Goal: Use online tool/utility: Utilize a website feature to perform a specific function

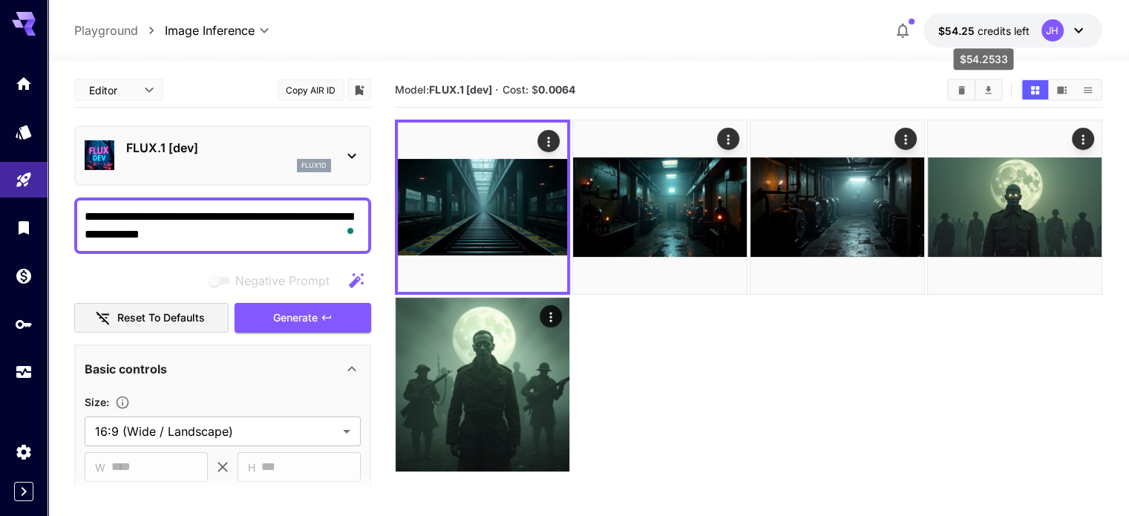
click at [968, 37] on p "$54.25 credits left" at bounding box center [984, 31] width 91 height 16
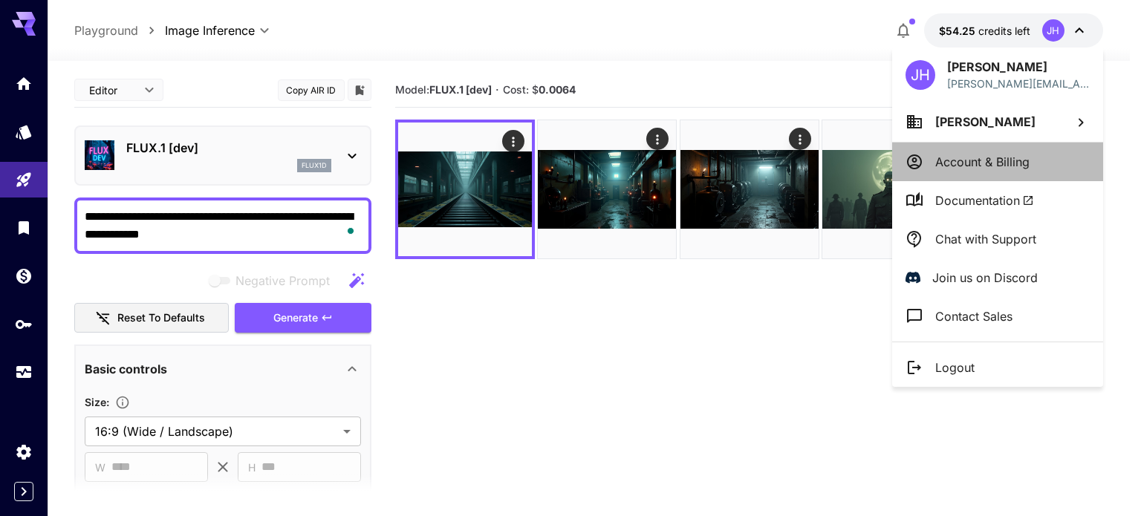
click at [975, 166] on p "Account & Billing" at bounding box center [982, 162] width 94 height 18
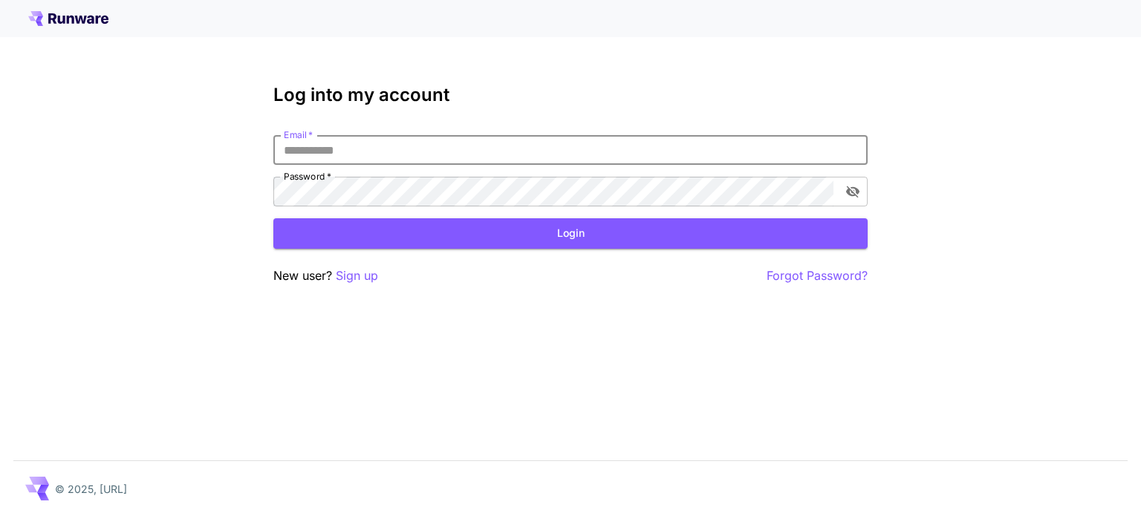
click at [553, 154] on input "Email   *" at bounding box center [570, 150] width 594 height 30
type input "**********"
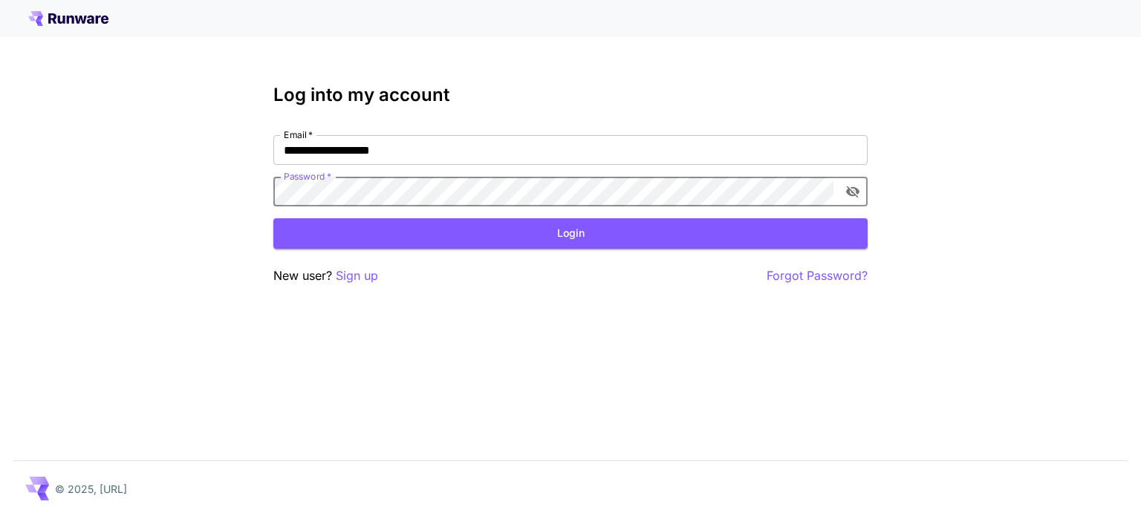
click button "Login" at bounding box center [570, 233] width 594 height 30
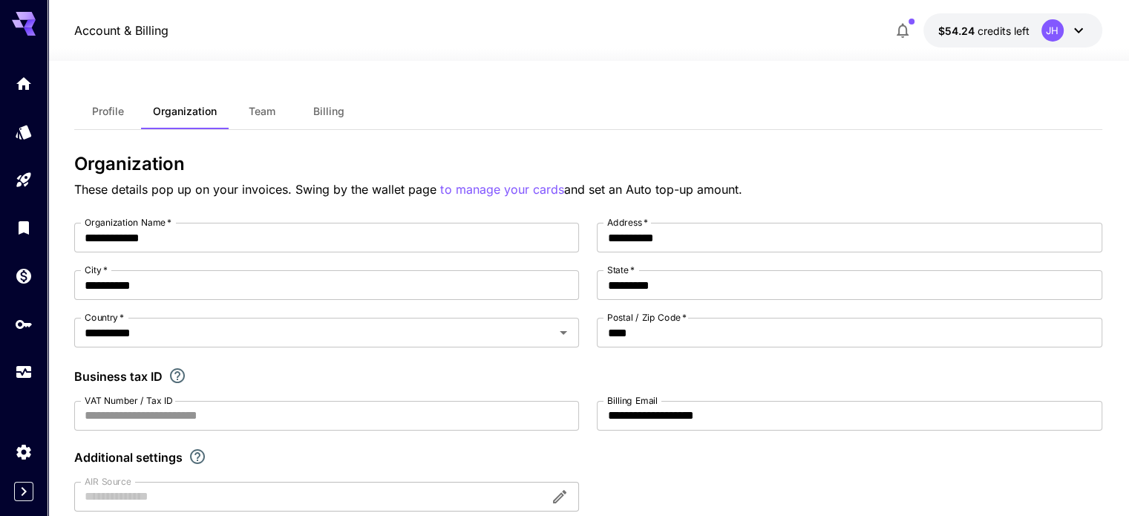
click at [346, 121] on button "Billing" at bounding box center [329, 112] width 67 height 36
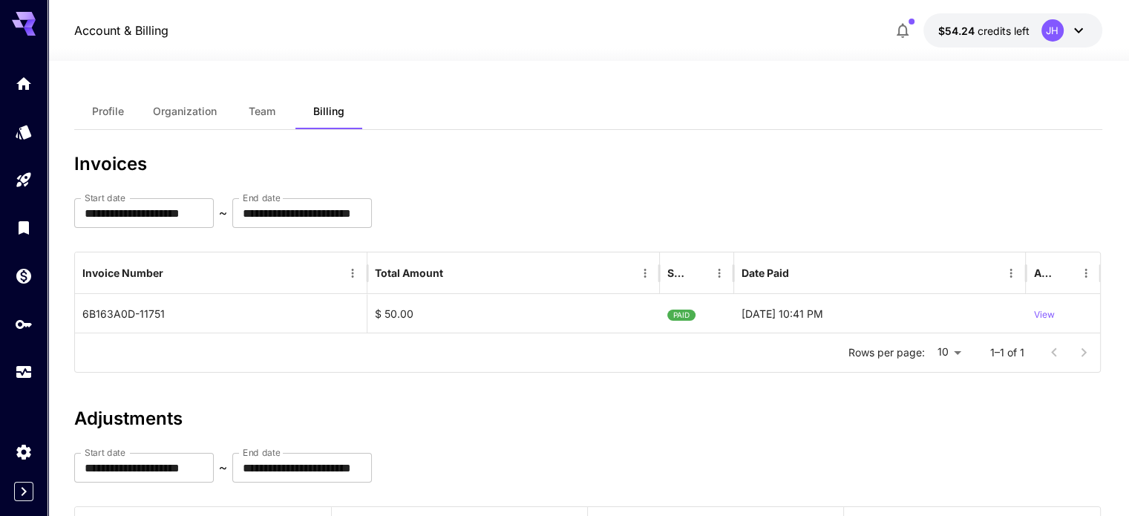
click at [270, 121] on button "Team" at bounding box center [262, 112] width 67 height 36
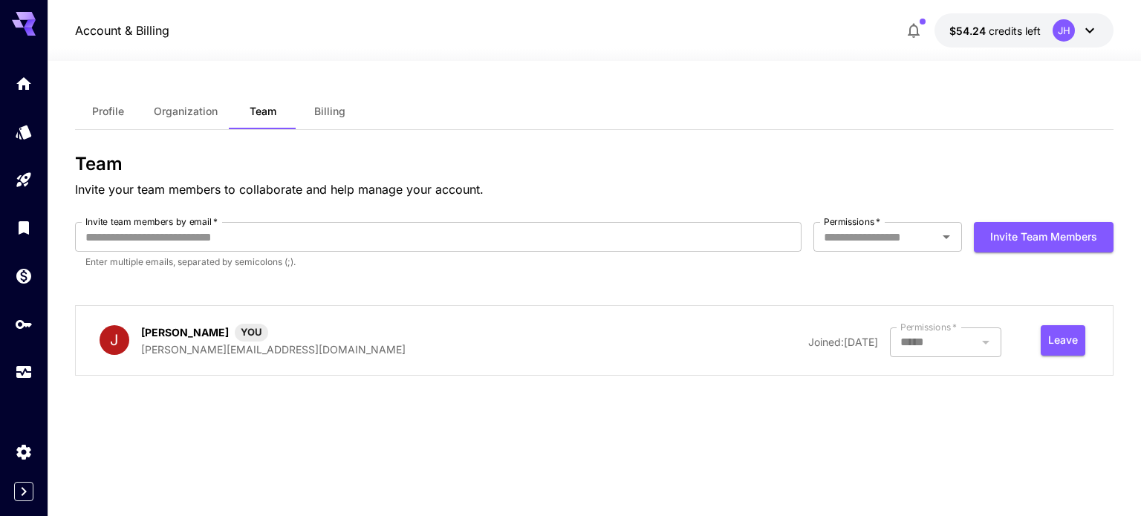
click at [205, 113] on span "Organization" at bounding box center [186, 111] width 64 height 13
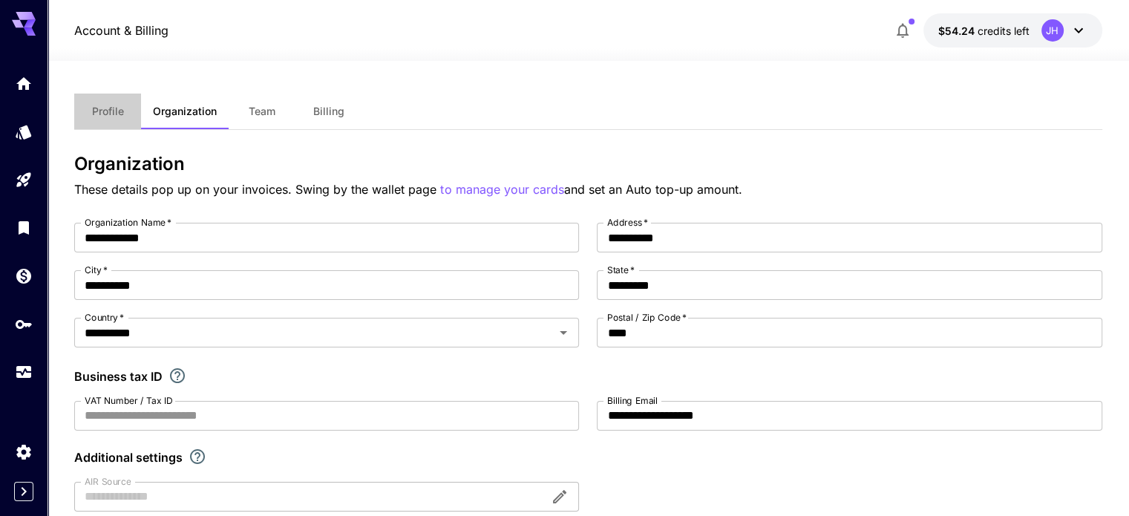
click at [114, 111] on span "Profile" at bounding box center [108, 111] width 32 height 13
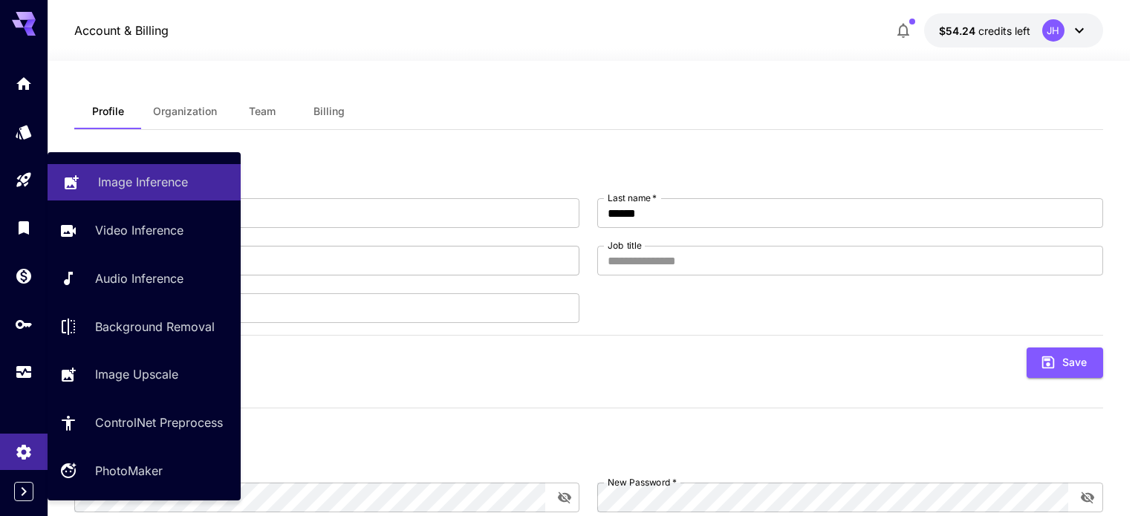
click at [117, 183] on p "Image Inference" at bounding box center [143, 182] width 90 height 18
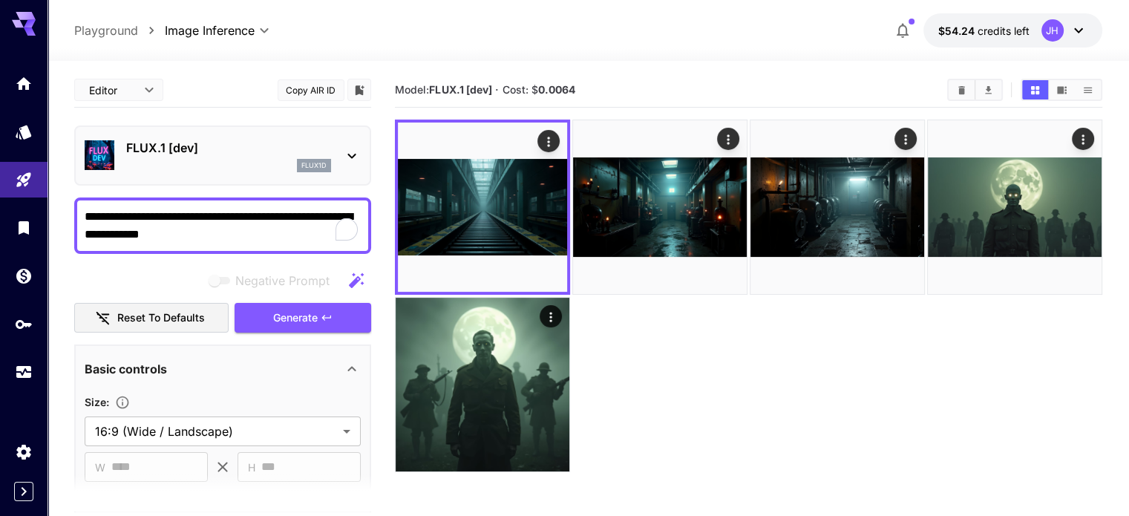
click at [188, 225] on textarea "**********" at bounding box center [223, 226] width 276 height 36
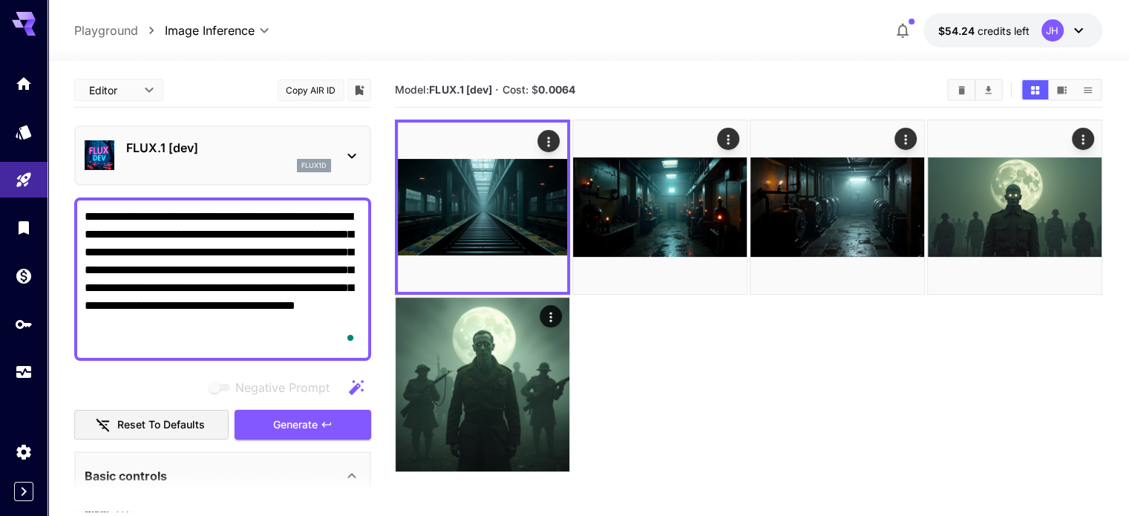
type textarea "**********"
click at [510, 365] on section "Model: FLUX.1 [dev] · Cost: $ 0.0064" at bounding box center [748, 331] width 707 height 516
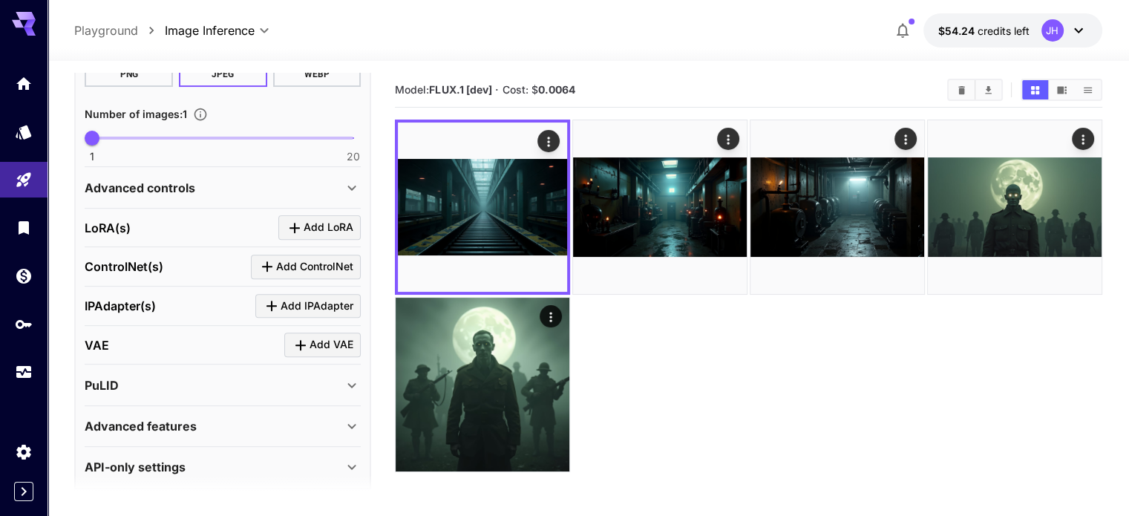
scroll to position [570, 0]
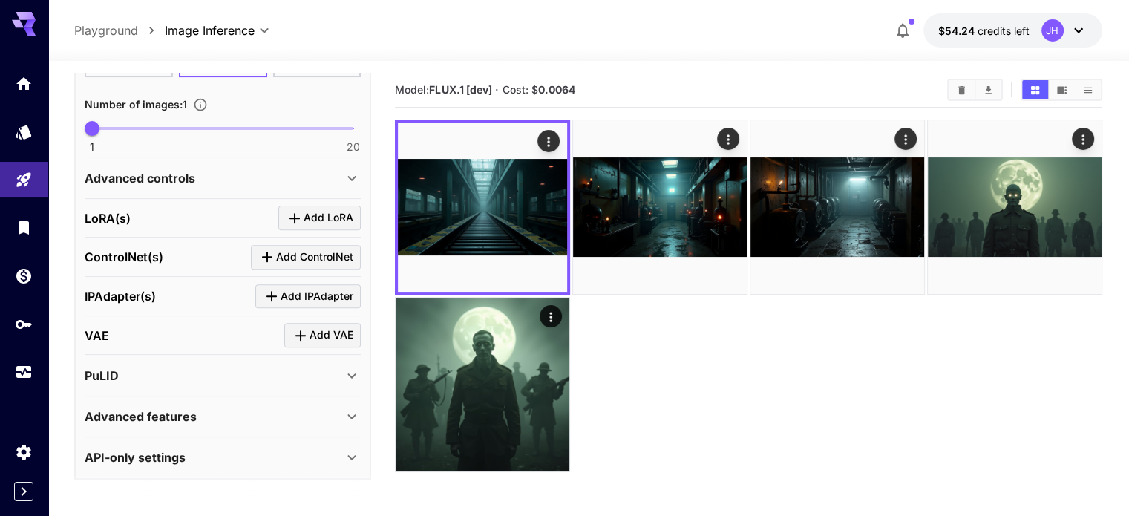
click at [197, 408] on div "Advanced features" at bounding box center [214, 417] width 258 height 18
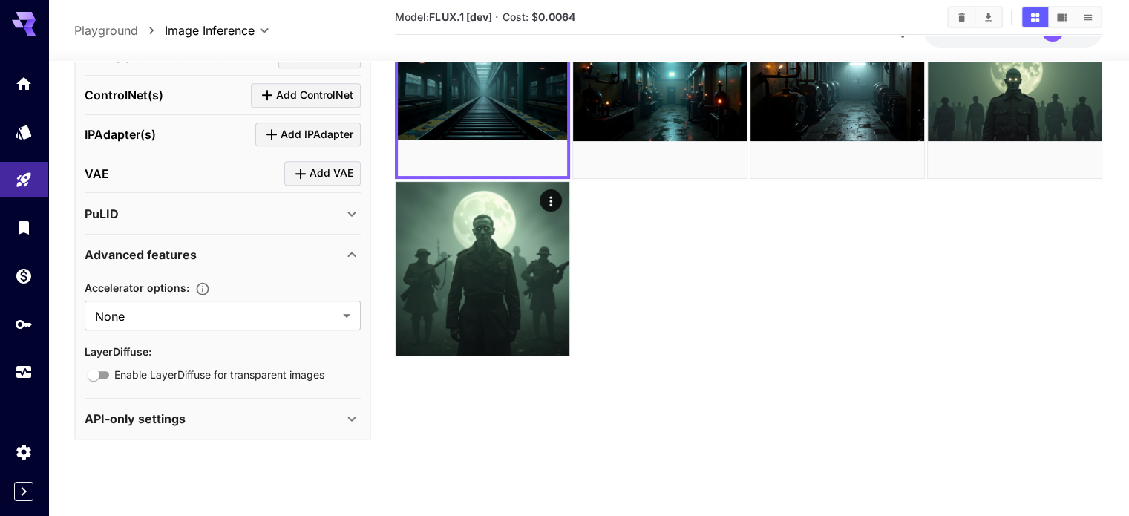
scroll to position [117, 0]
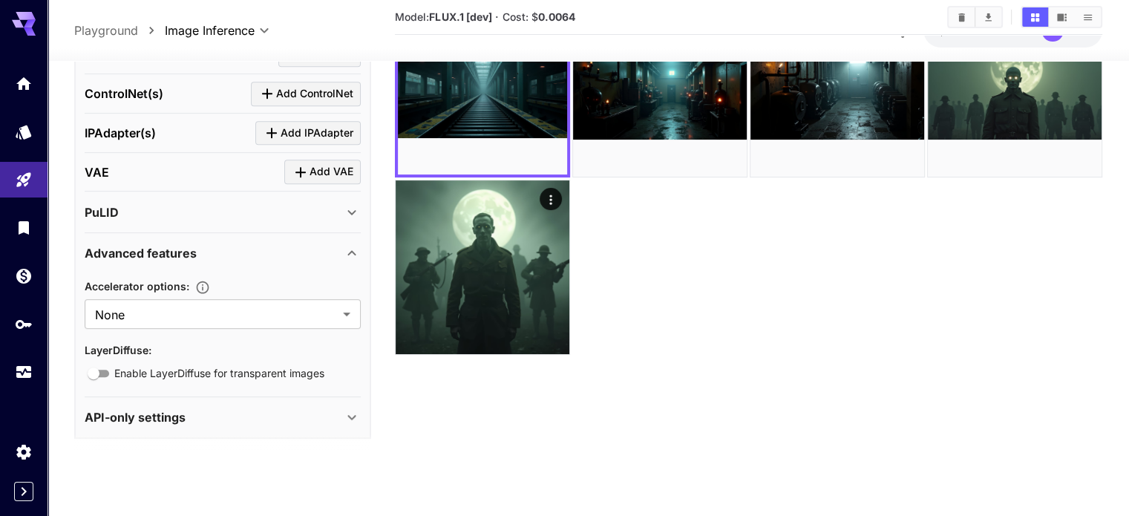
click at [360, 248] on icon at bounding box center [352, 253] width 18 height 18
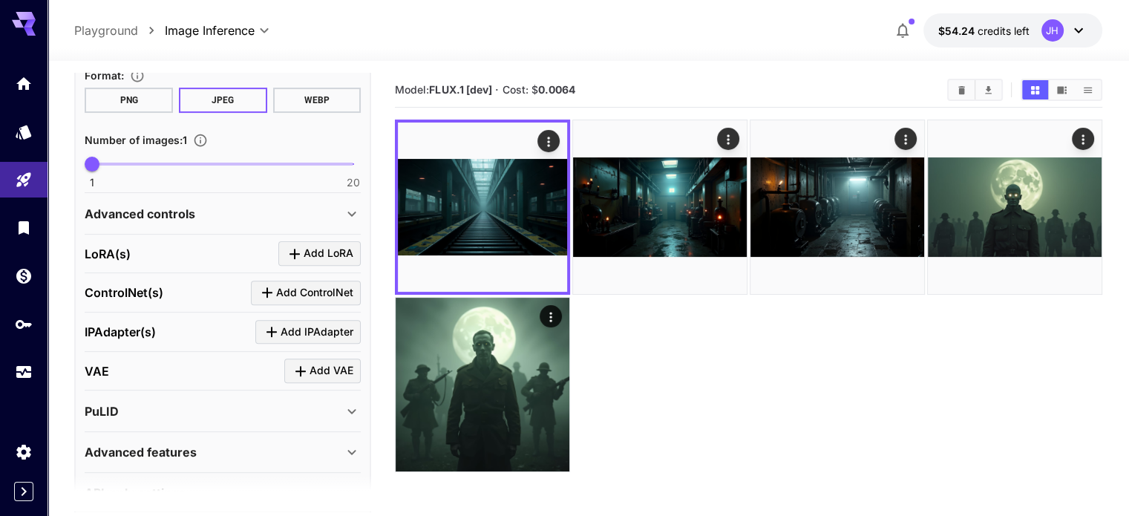
scroll to position [0, 0]
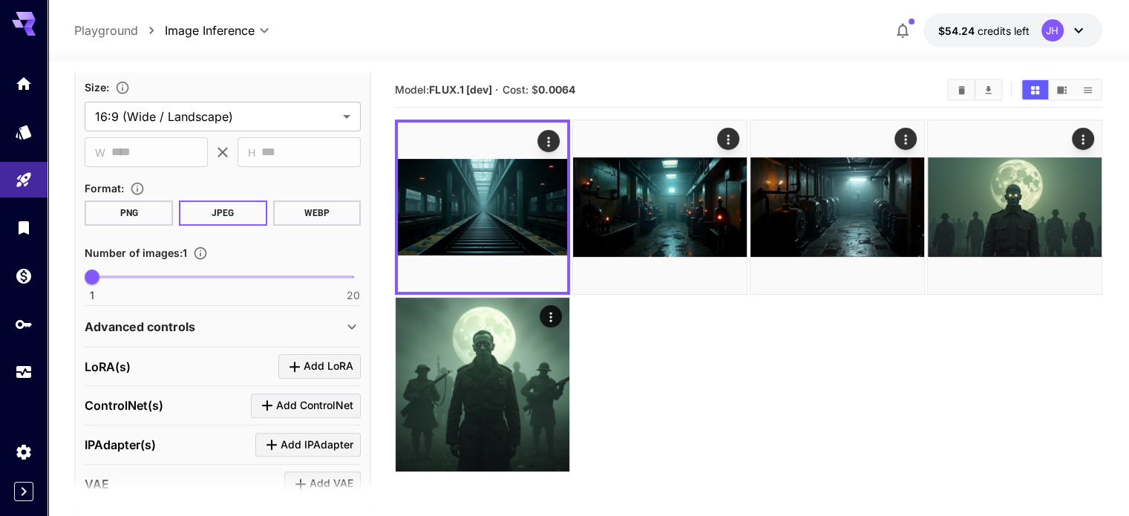
click at [339, 324] on div "Advanced controls" at bounding box center [214, 327] width 258 height 18
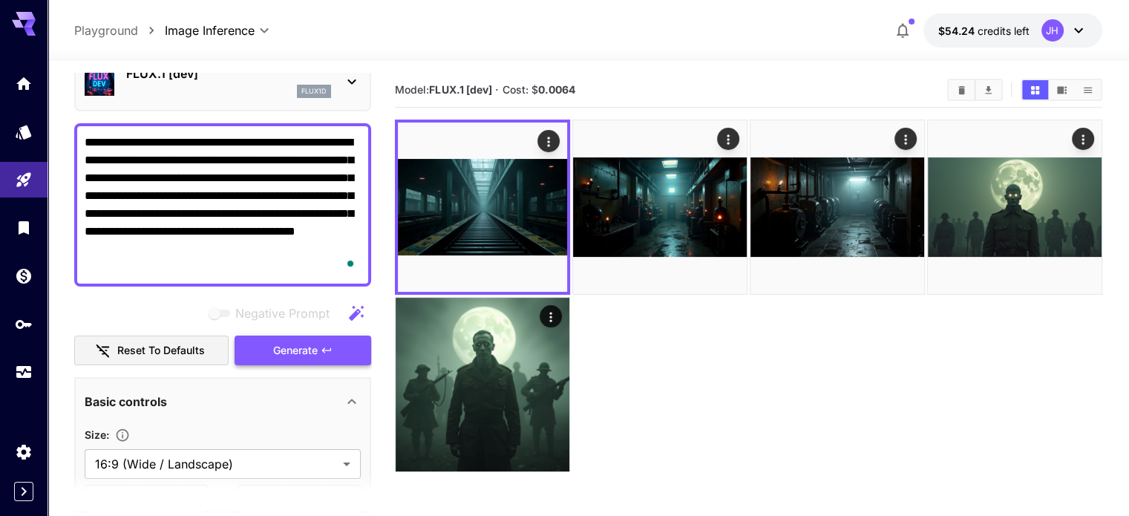
click at [310, 351] on span "Generate" at bounding box center [295, 351] width 45 height 19
